Goal: Obtain resource: Obtain resource

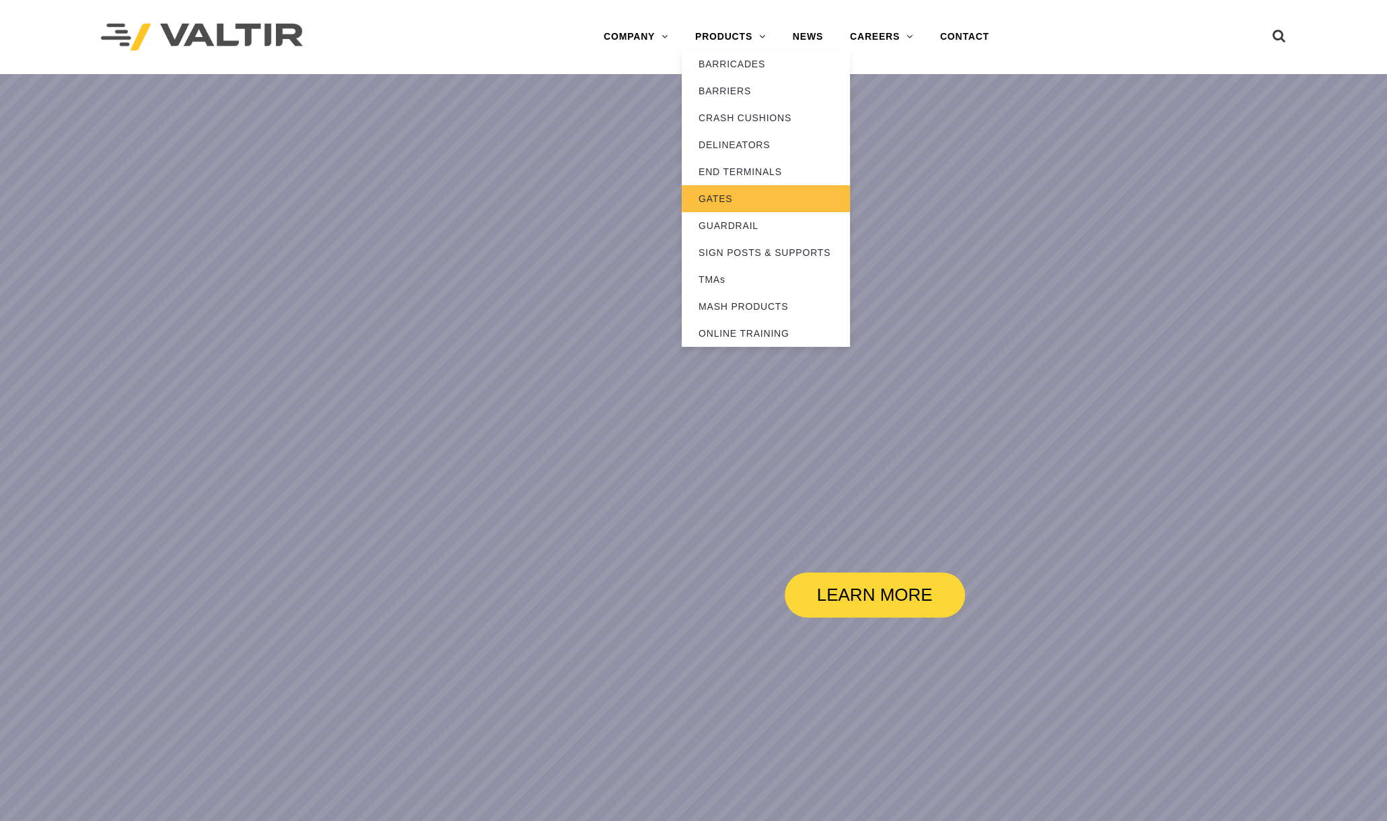
click at [730, 201] on link "GATES" at bounding box center [766, 198] width 168 height 27
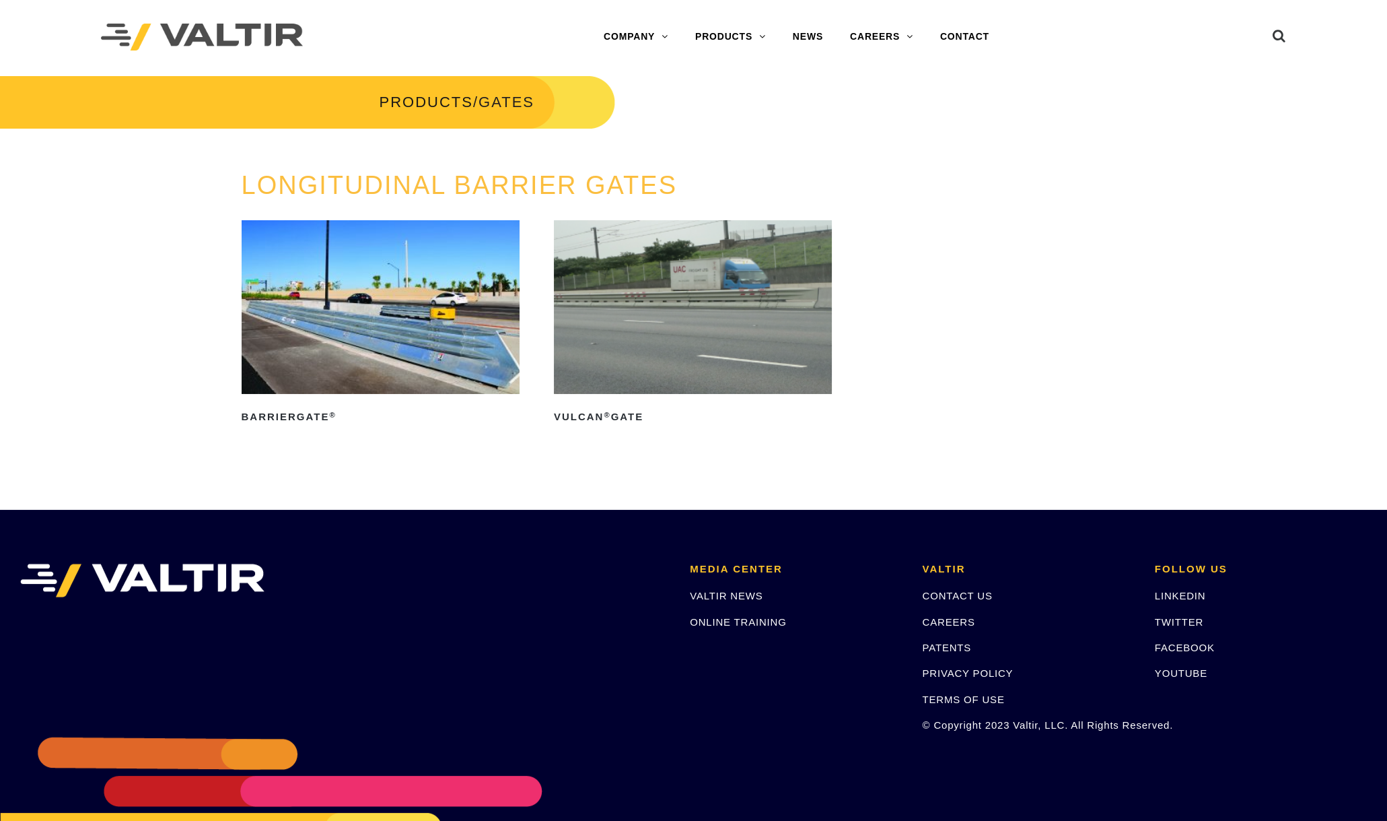
click at [634, 350] on img at bounding box center [693, 307] width 278 height 174
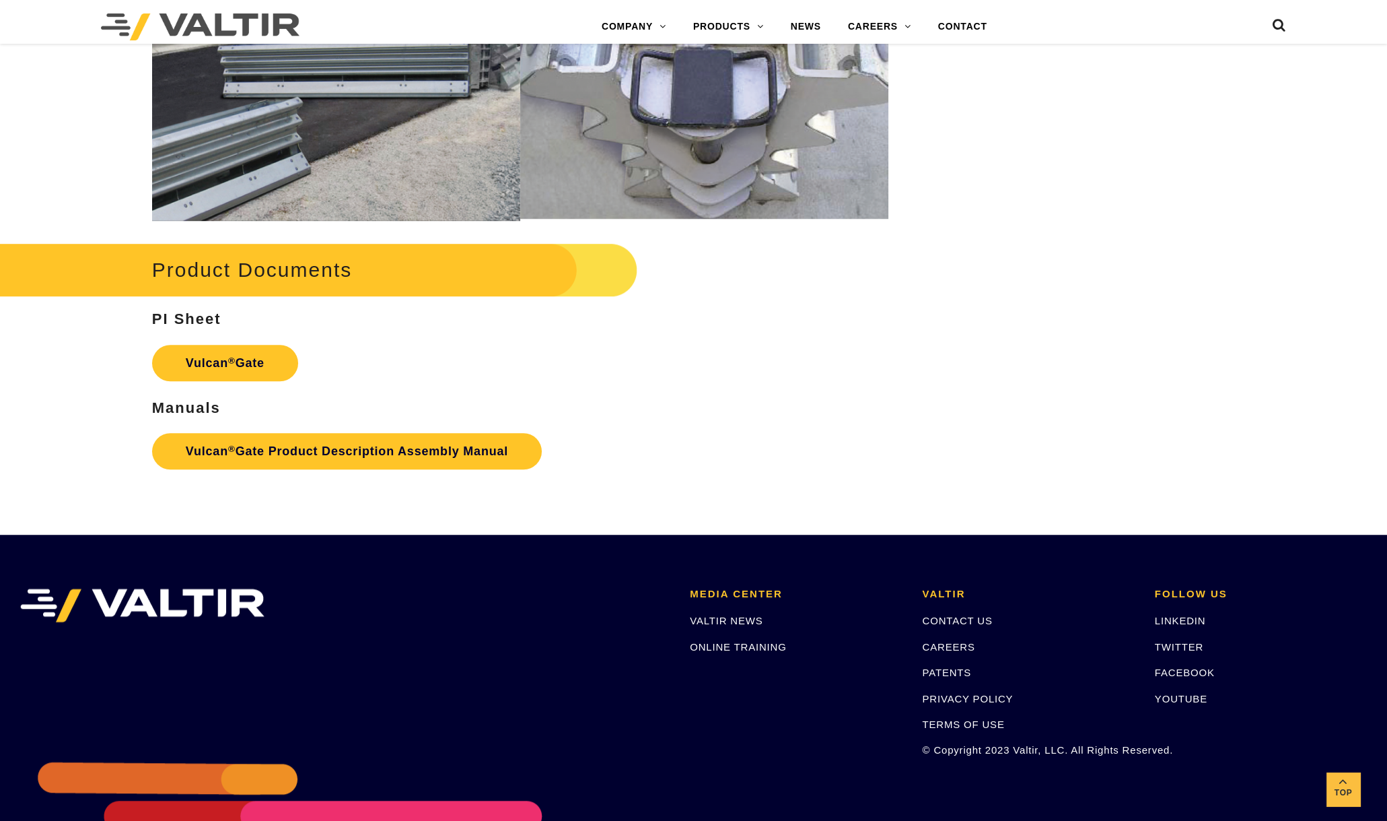
scroll to position [1684, 0]
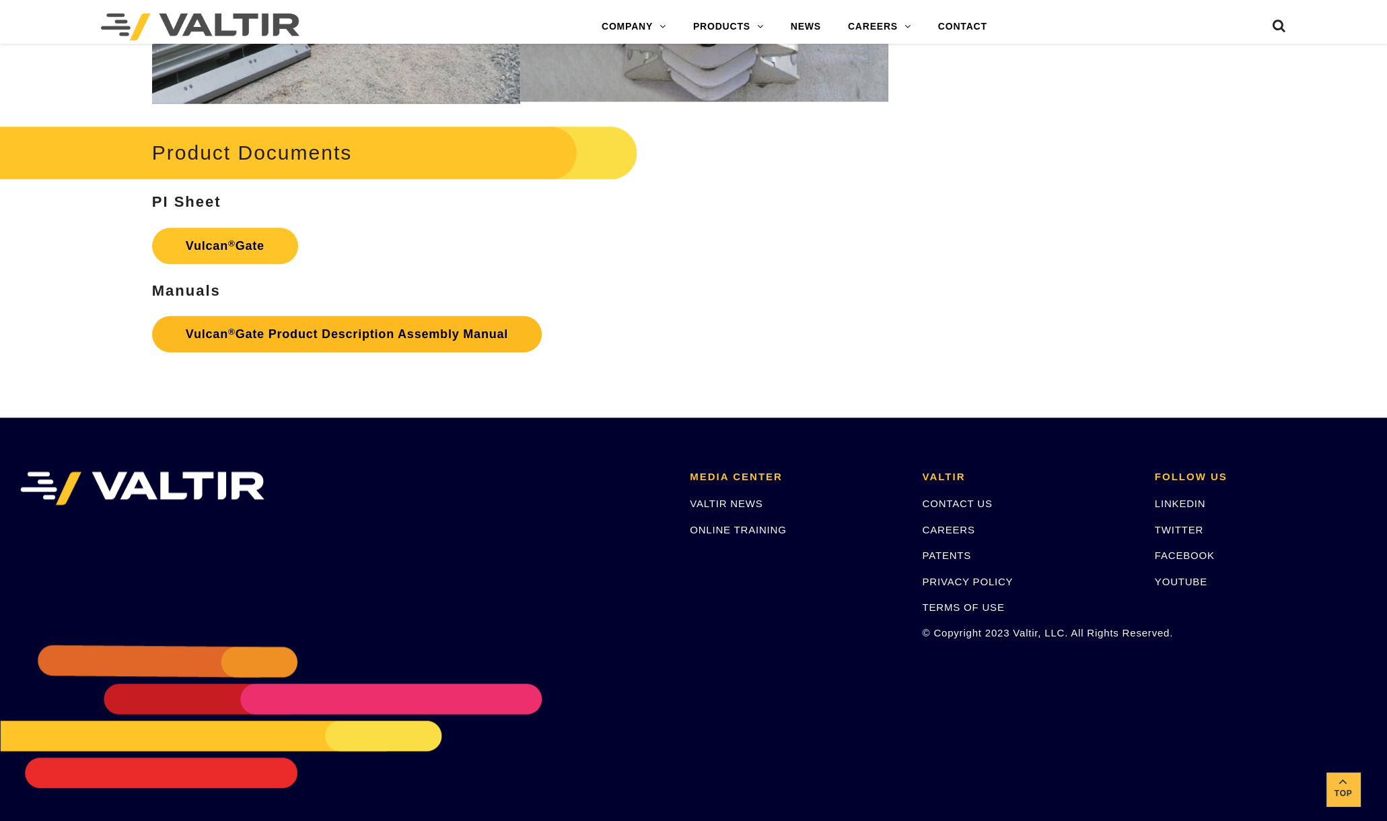
click at [319, 331] on link "Vulcan ® Gate Product Description Assembly Manual" at bounding box center [347, 334] width 390 height 36
